Goal: Navigation & Orientation: Understand site structure

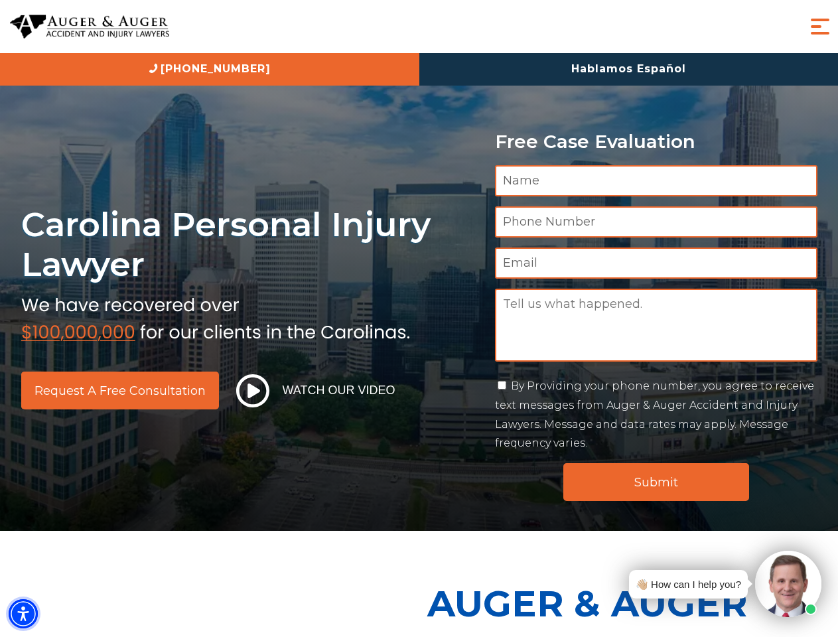
click at [23, 614] on img "Accessibility Menu" at bounding box center [23, 613] width 29 height 29
